Goal: Information Seeking & Learning: Learn about a topic

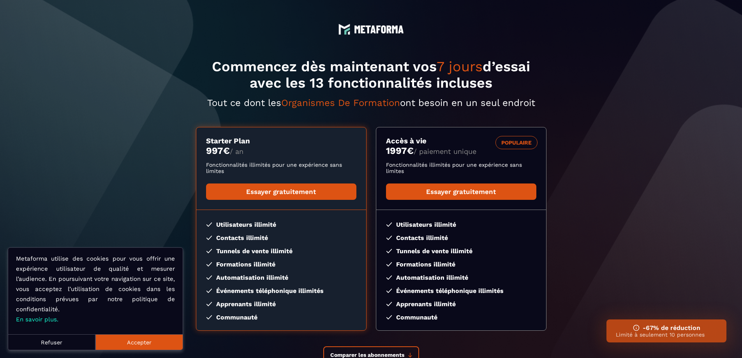
click at [142, 344] on button "Accepter" at bounding box center [138, 342] width 87 height 16
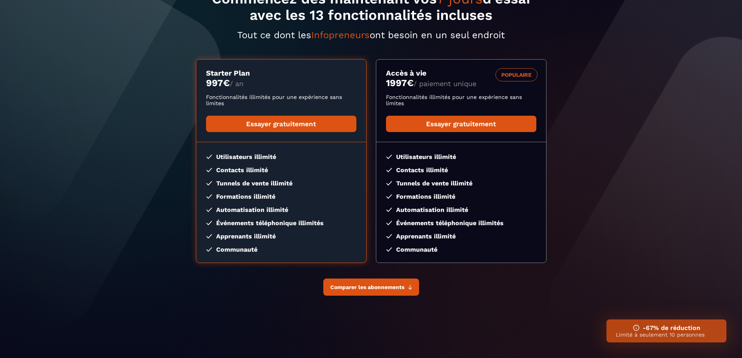
click at [408, 290] on icon at bounding box center [410, 287] width 4 height 5
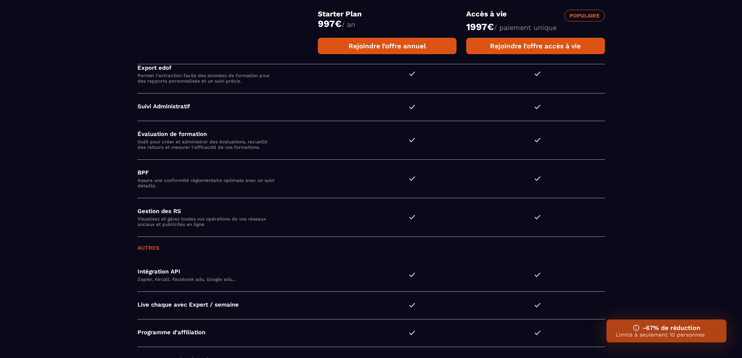
scroll to position [2131, 0]
